Goal: Find contact information: Find contact information

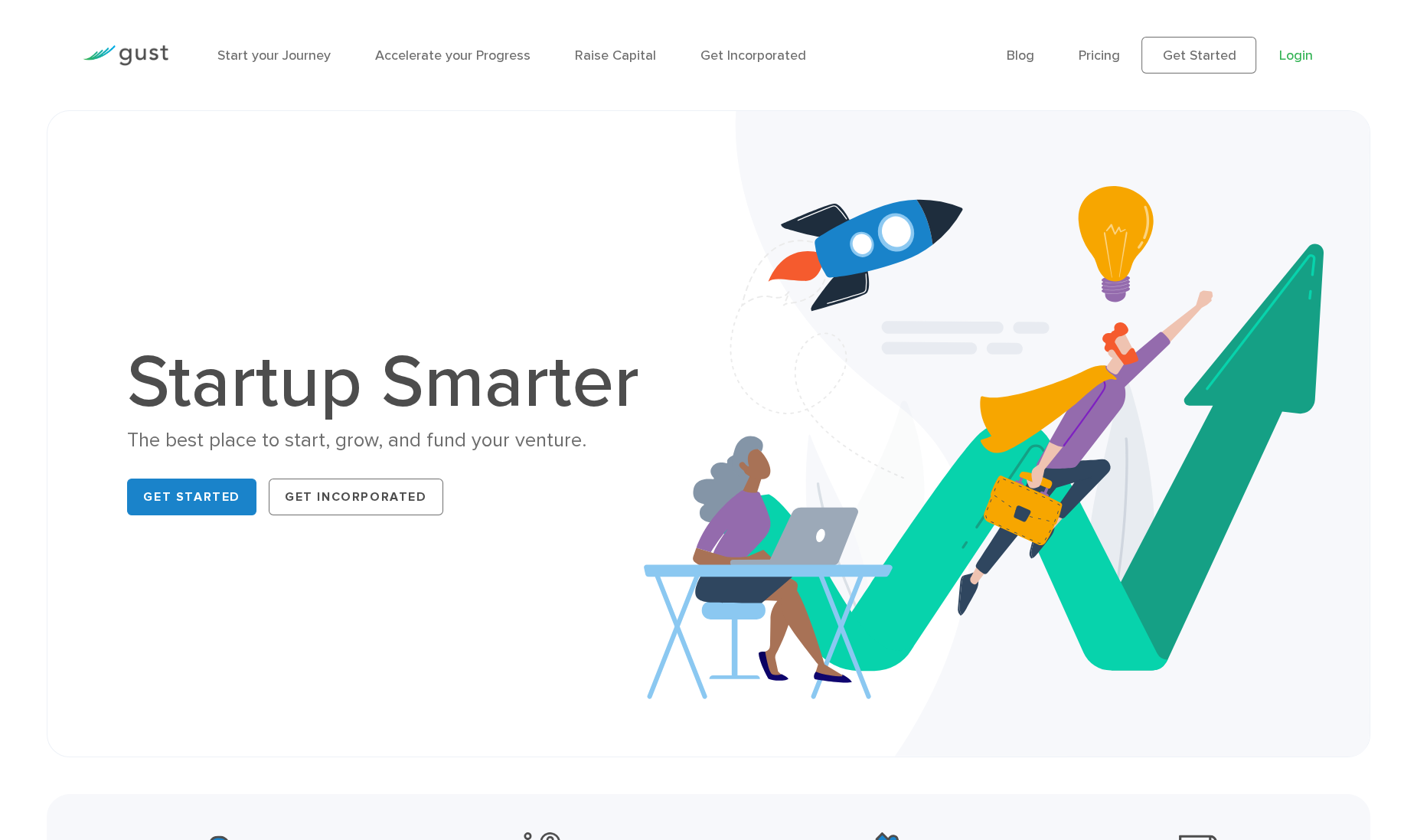
click at [1302, 50] on link "Login" at bounding box center [1295, 56] width 33 height 16
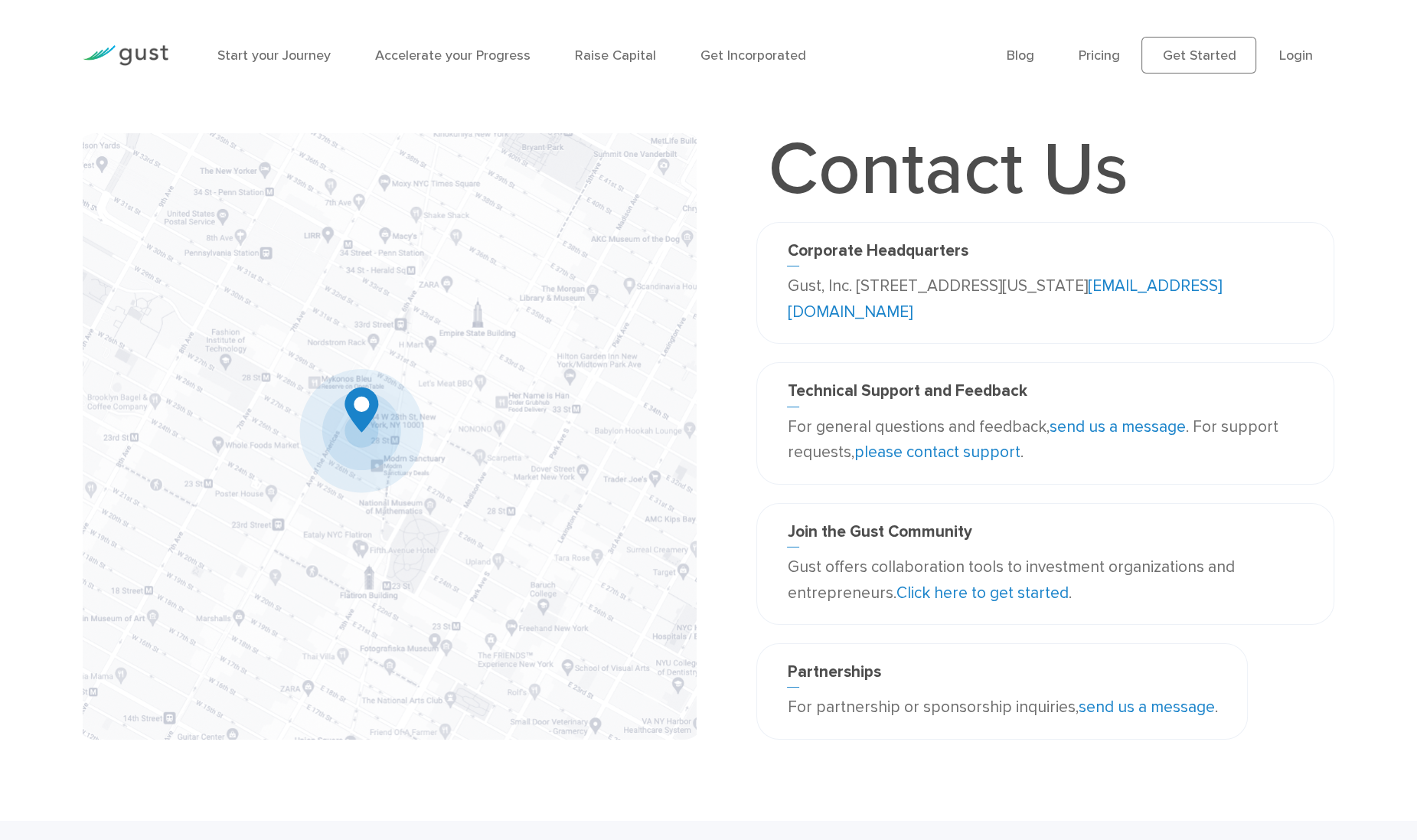
click at [974, 450] on link "please contact support" at bounding box center [937, 452] width 166 height 19
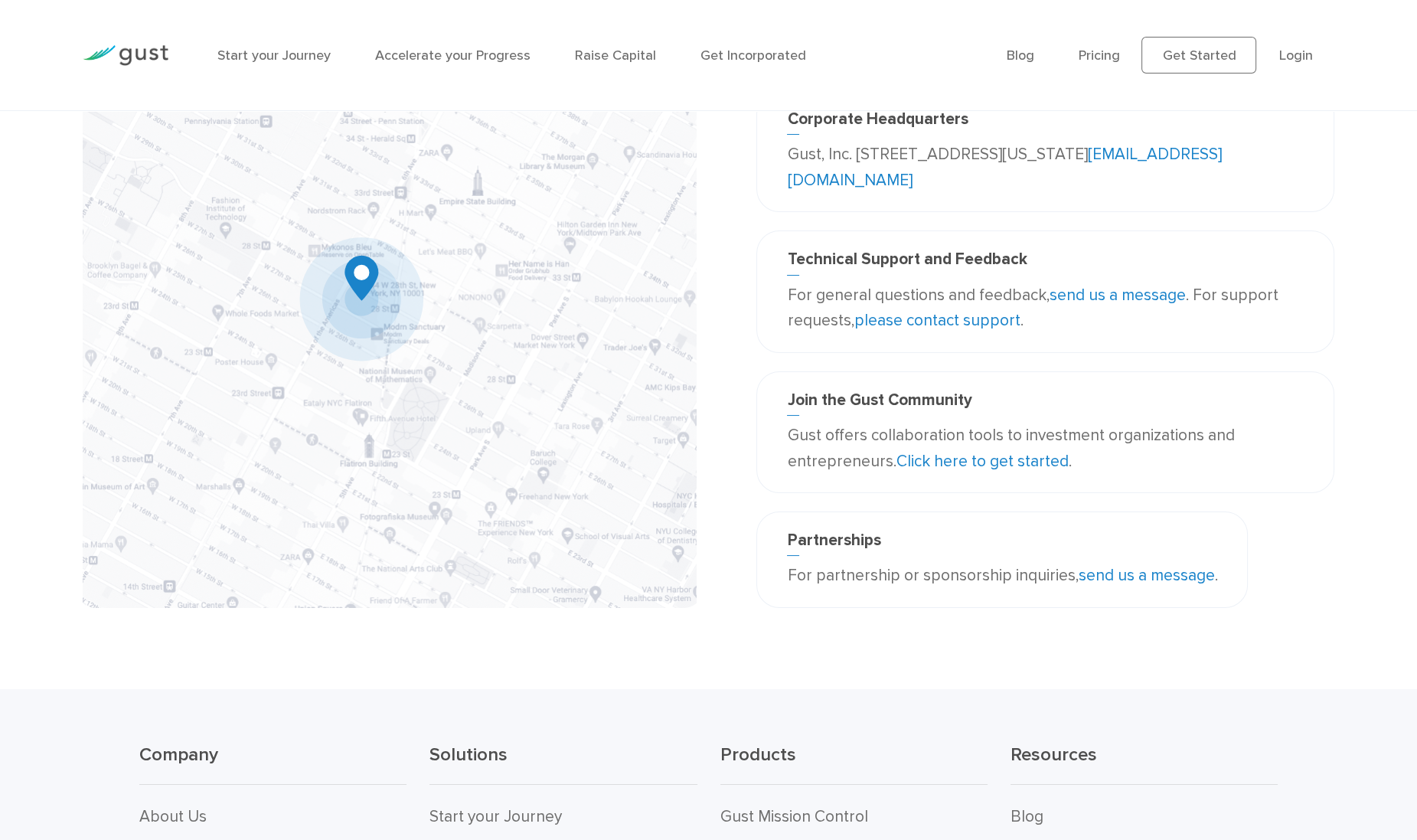
scroll to position [119, 0]
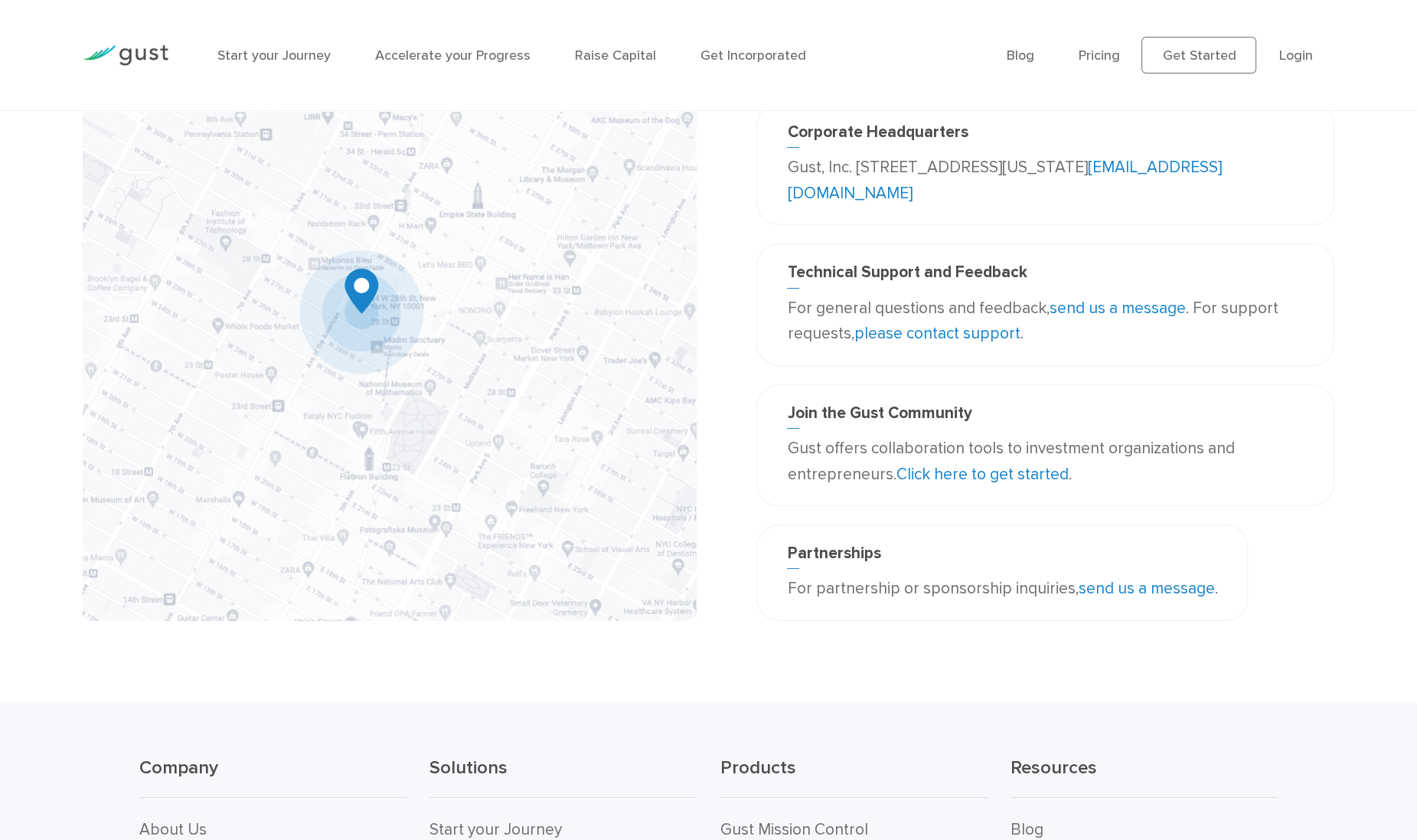
click at [959, 333] on link "please contact support" at bounding box center [937, 333] width 166 height 19
